Goal: Download file/media

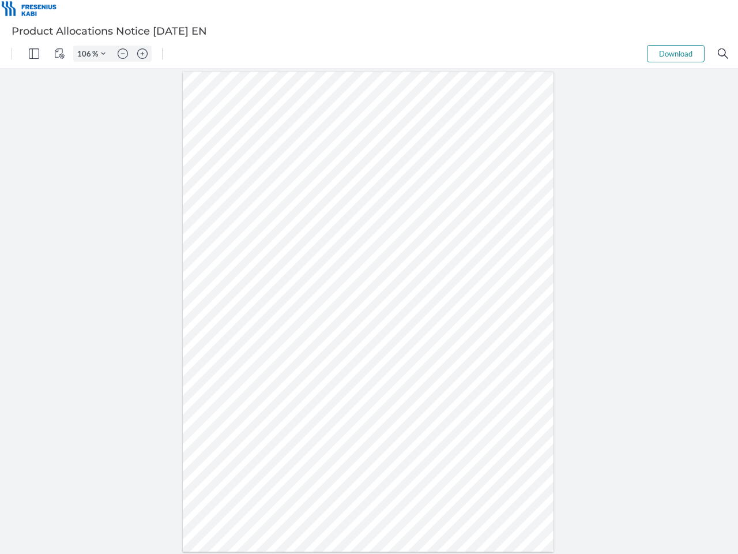
click at [34, 54] on img "Panel" at bounding box center [34, 53] width 10 height 10
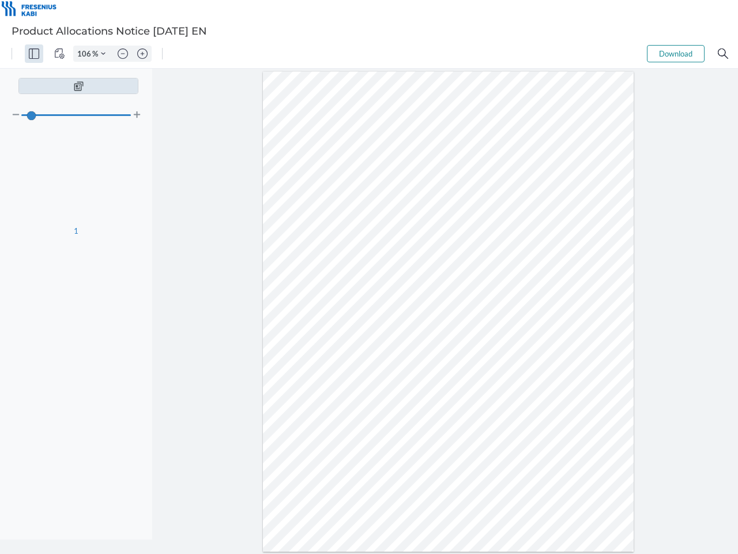
click at [59, 54] on img "View Controls" at bounding box center [59, 53] width 10 height 10
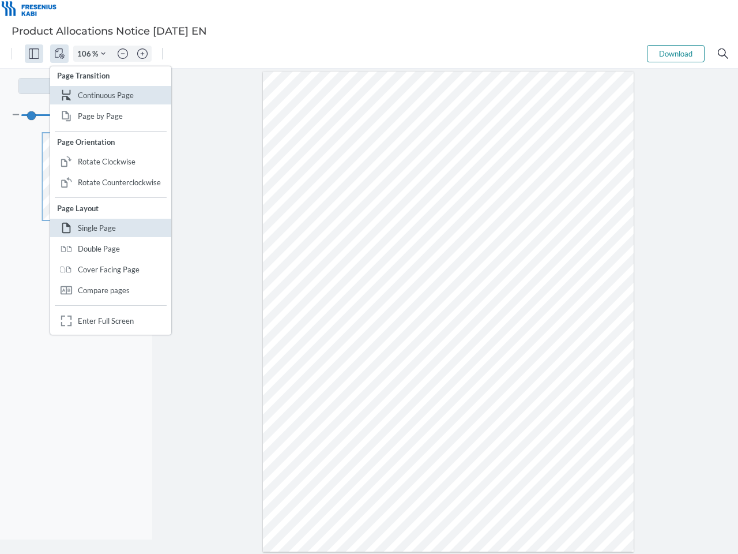
click at [86, 54] on input "106" at bounding box center [83, 53] width 18 height 10
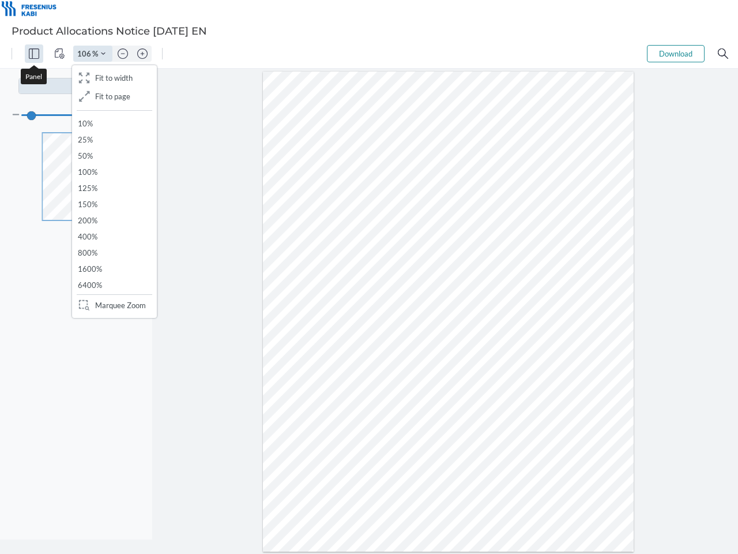
click at [103, 54] on img "Zoom Controls" at bounding box center [103, 53] width 5 height 5
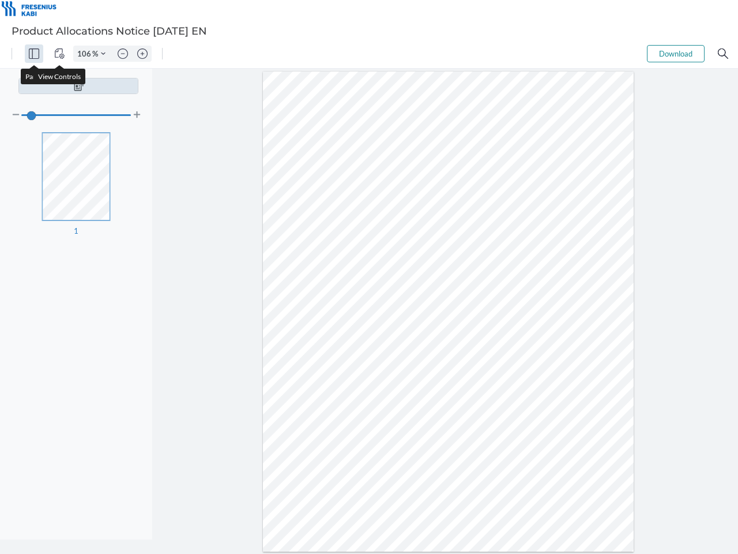
click at [123, 54] on img "Zoom out" at bounding box center [123, 53] width 10 height 10
click at [143, 54] on img "Zoom in" at bounding box center [142, 53] width 10 height 10
type input "106"
click at [676, 54] on button "Download" at bounding box center [676, 53] width 58 height 17
click at [723, 54] on img "Search" at bounding box center [723, 53] width 10 height 10
